Goal: Information Seeking & Learning: Find specific fact

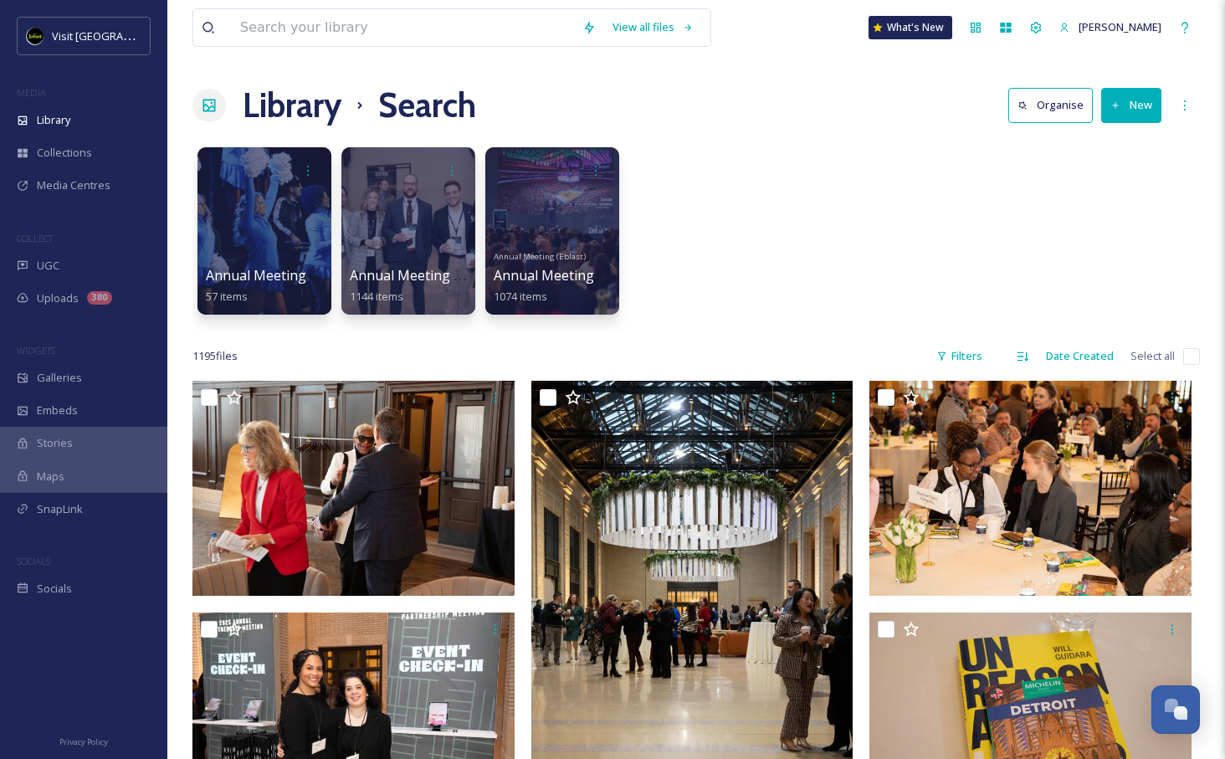
scroll to position [14254, 0]
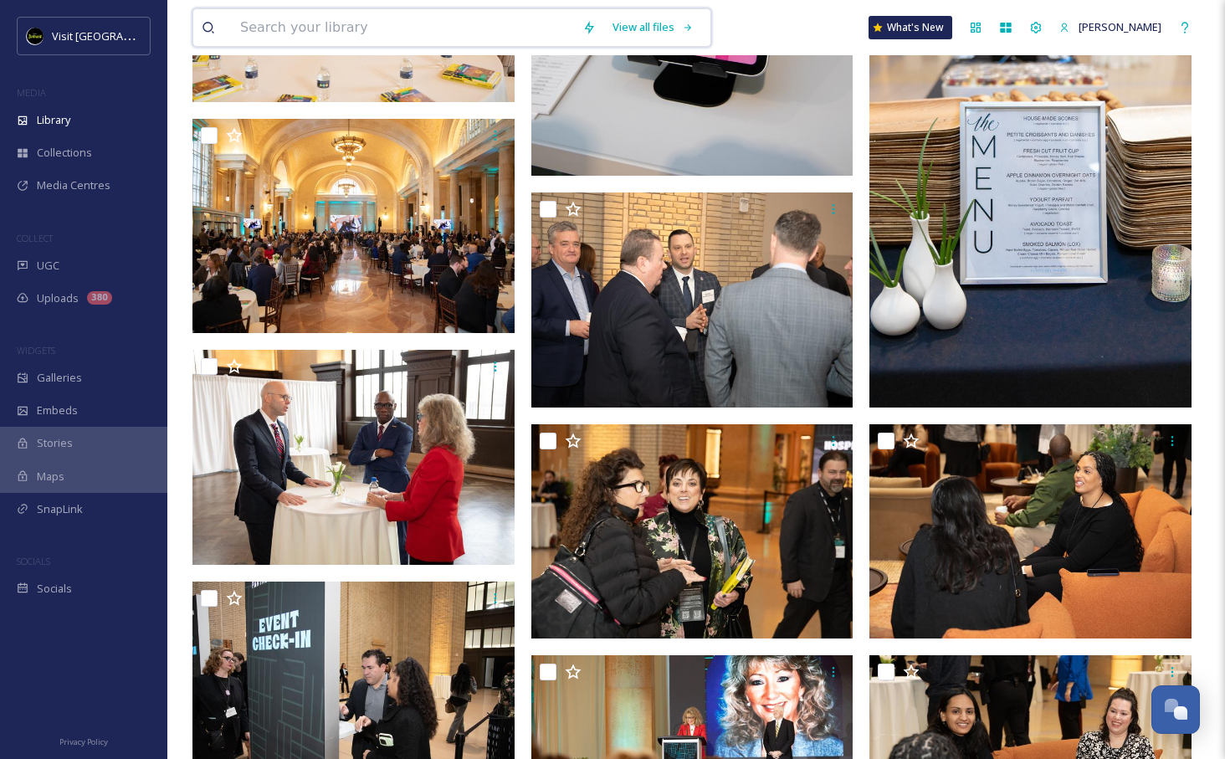
click at [434, 18] on input at bounding box center [403, 27] width 342 height 37
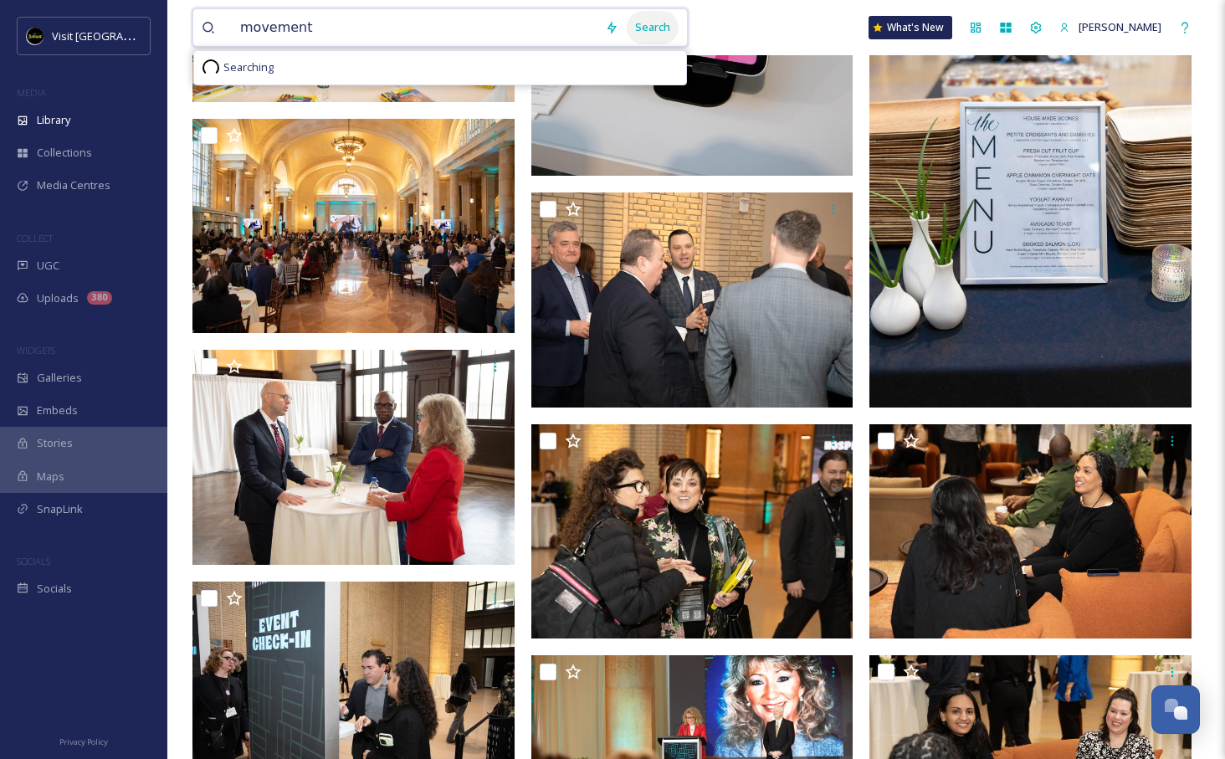
type input "movement"
click at [638, 18] on div "Search" at bounding box center [653, 27] width 52 height 33
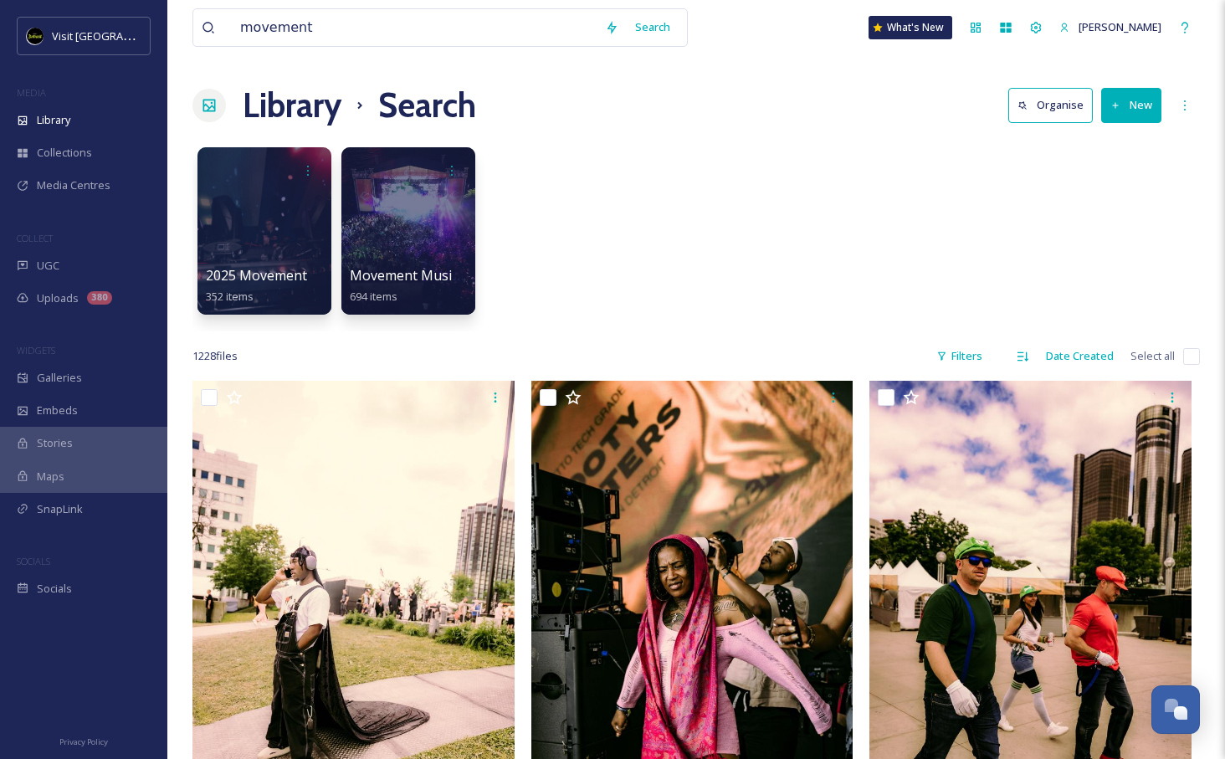
click at [787, 275] on div "2025 Movement 352 items Movement Music Festival 694 items" at bounding box center [695, 235] width 1007 height 192
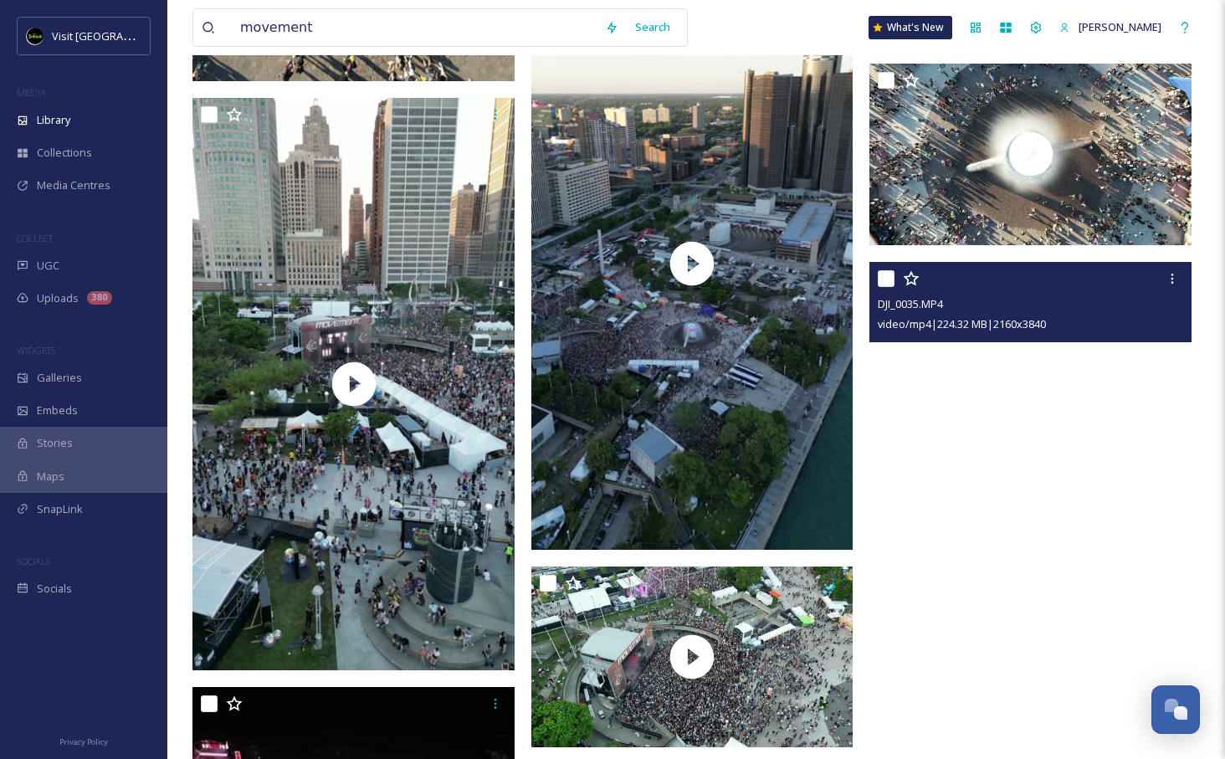
scroll to position [63728, 0]
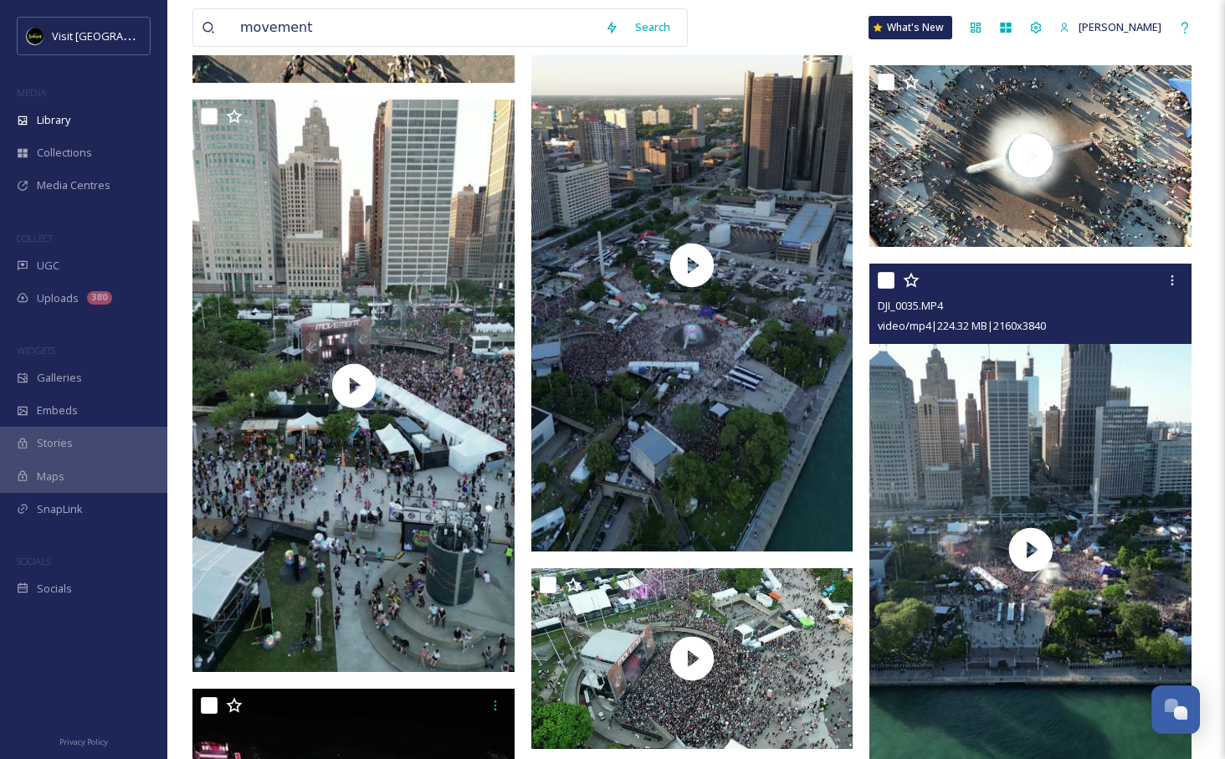
click at [1090, 276] on div at bounding box center [1033, 280] width 310 height 30
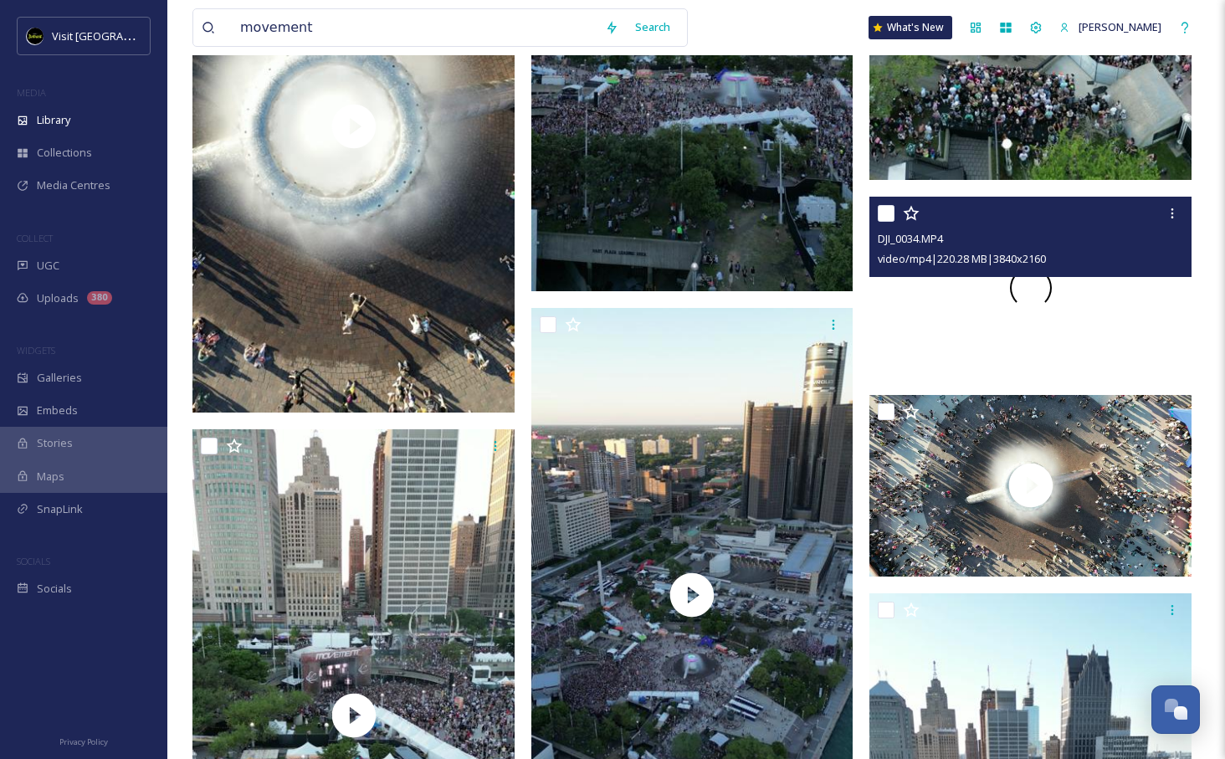
scroll to position [63384, 0]
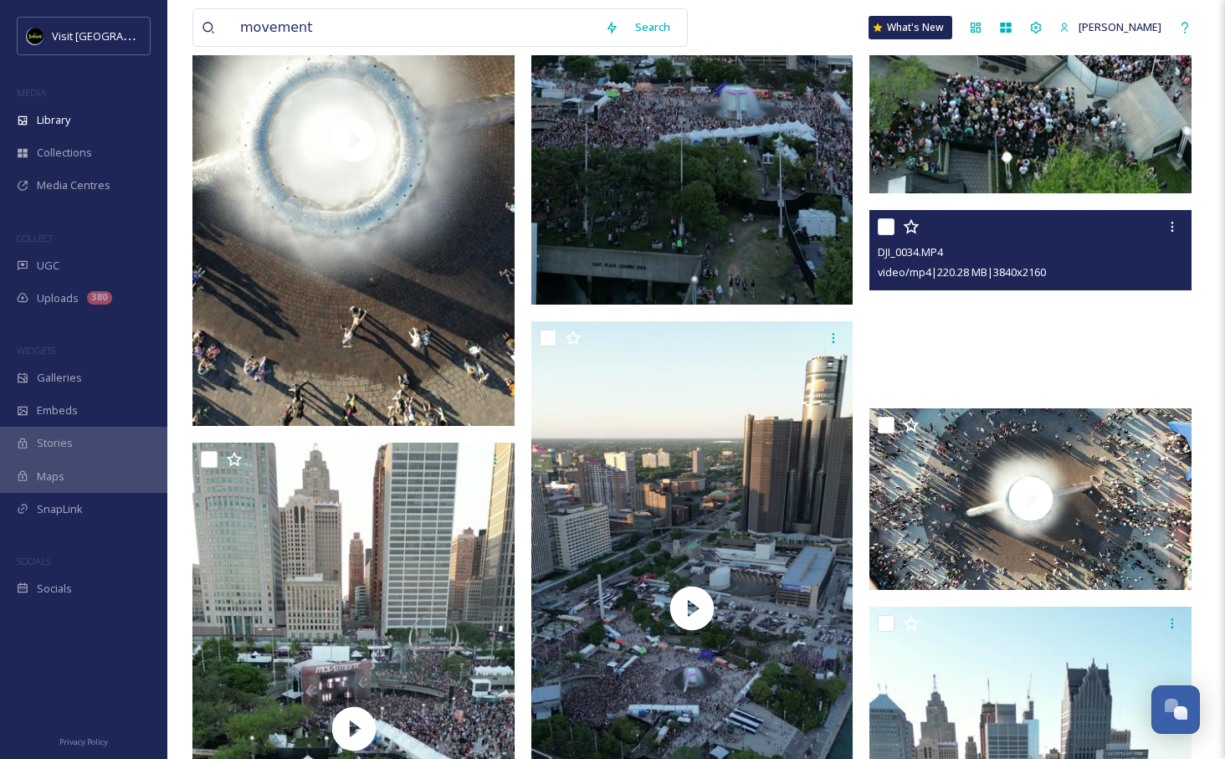
click at [1105, 293] on video "DJI_0034.MP4" at bounding box center [1030, 301] width 322 height 182
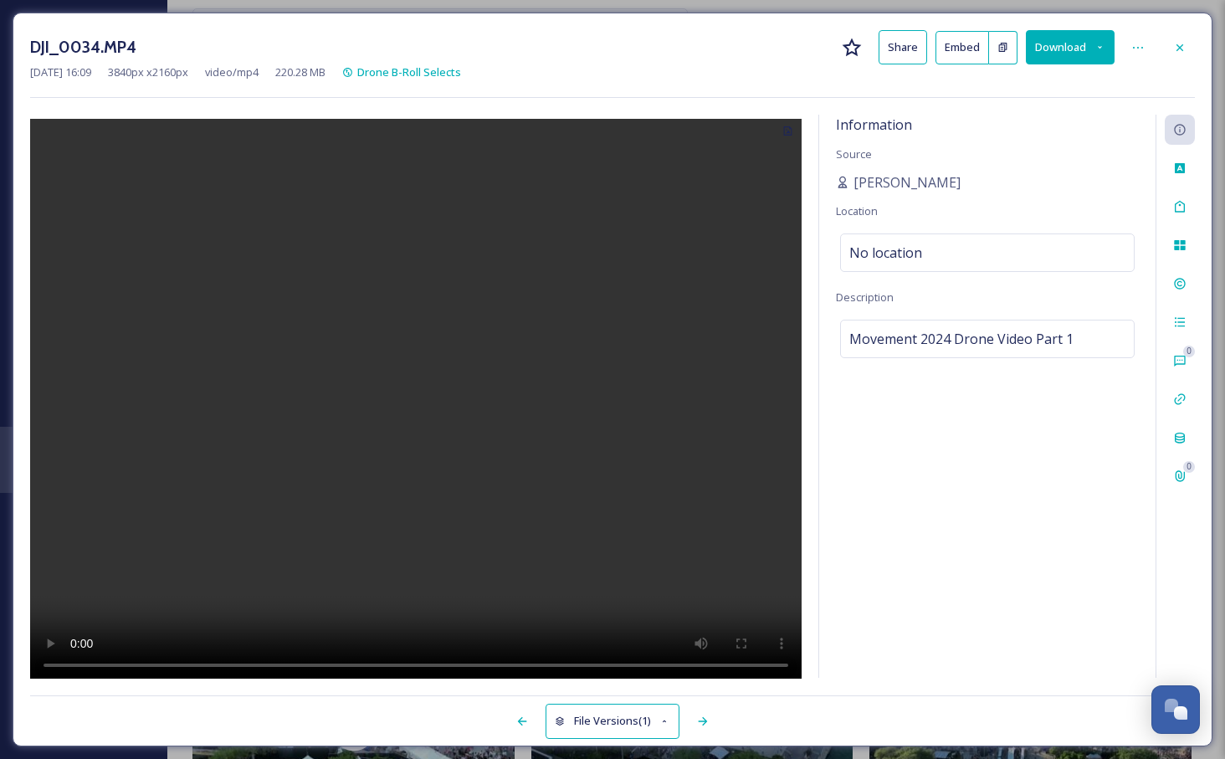
drag, startPoint x: 855, startPoint y: 182, endPoint x: 954, endPoint y: 182, distance: 98.7
click at [954, 182] on div "[PERSON_NAME]" at bounding box center [987, 182] width 303 height 20
copy span "[PERSON_NAME]"
